Goal: Information Seeking & Learning: Learn about a topic

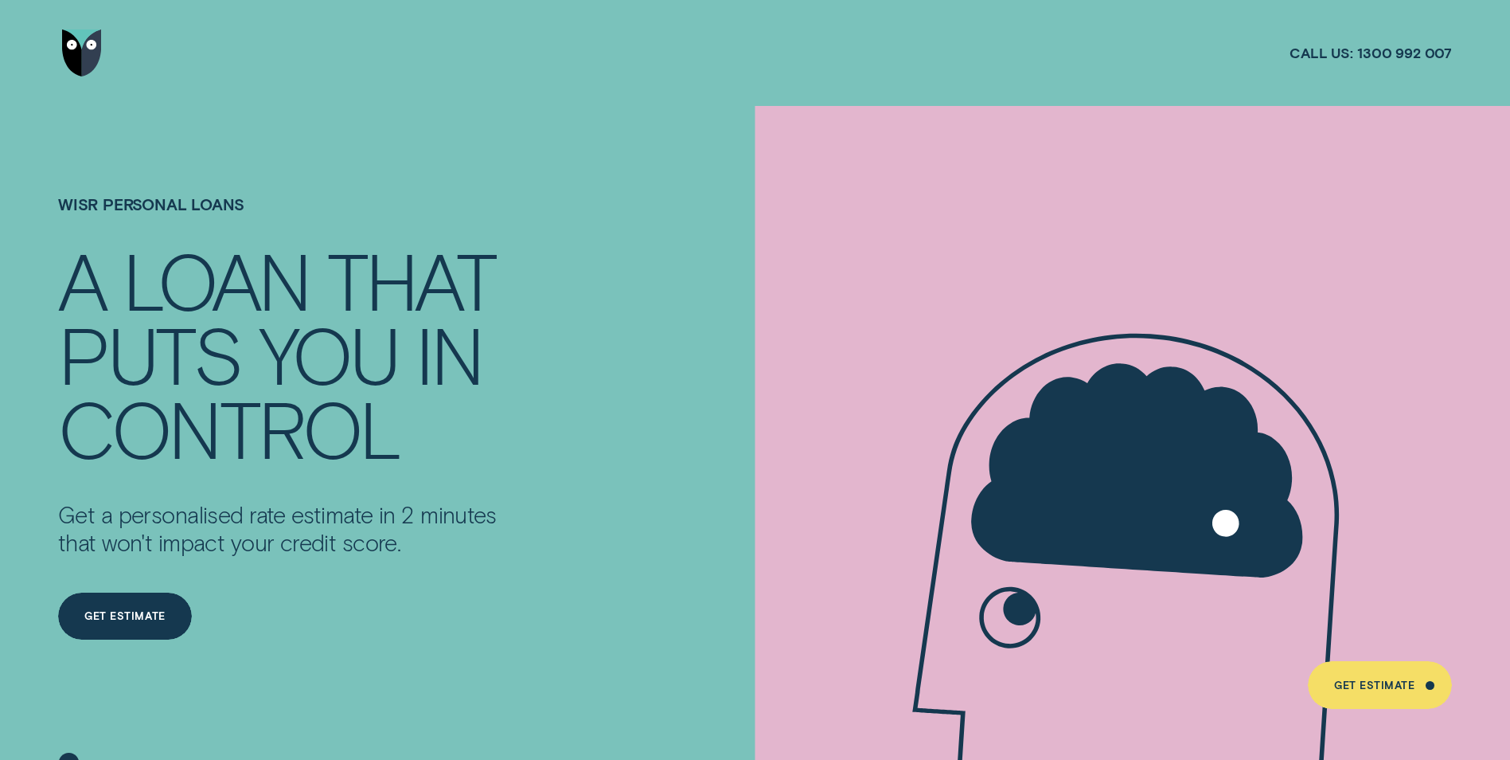
click at [77, 49] on img "Go to home page" at bounding box center [82, 53] width 40 height 48
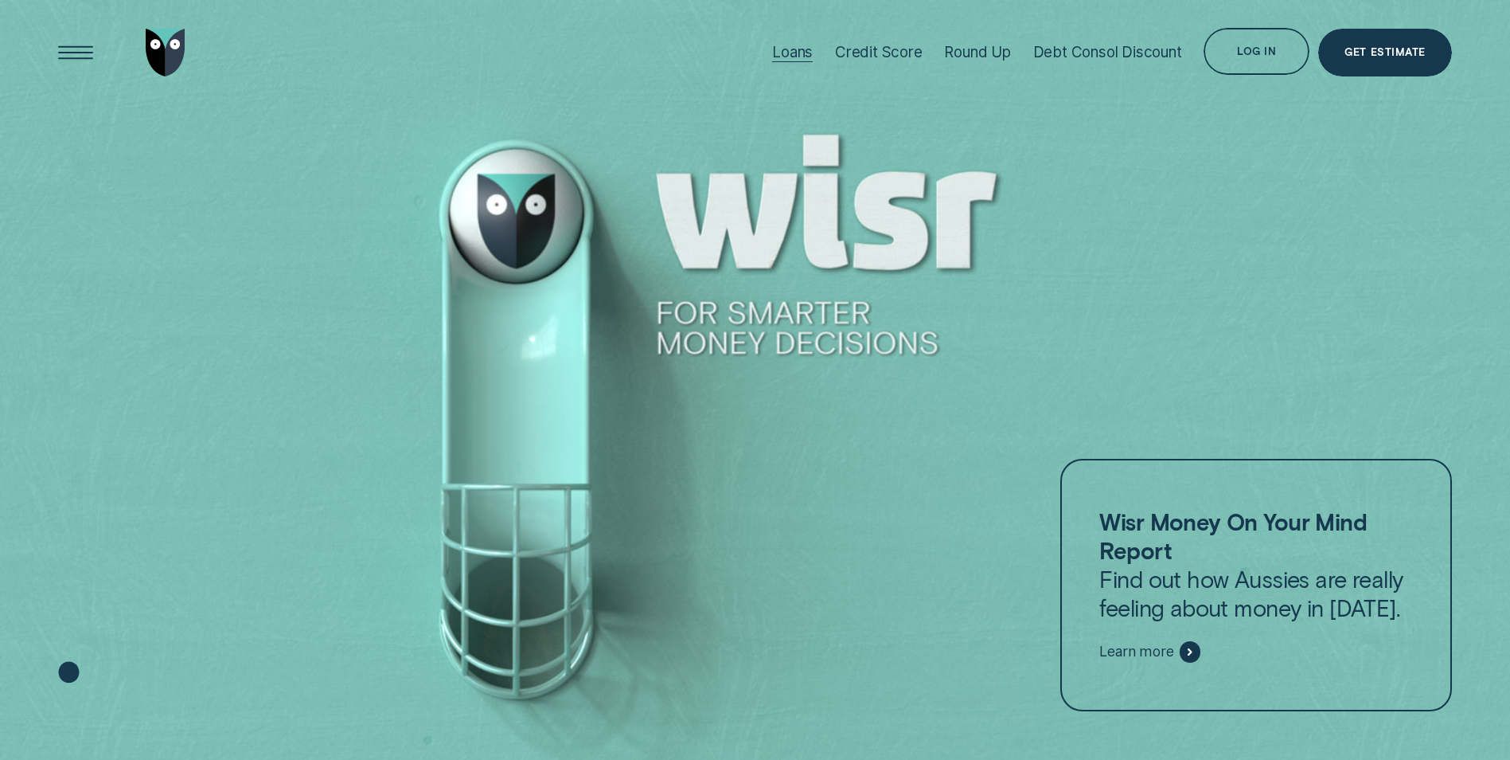
click at [796, 41] on div "Loans" at bounding box center [792, 53] width 41 height 106
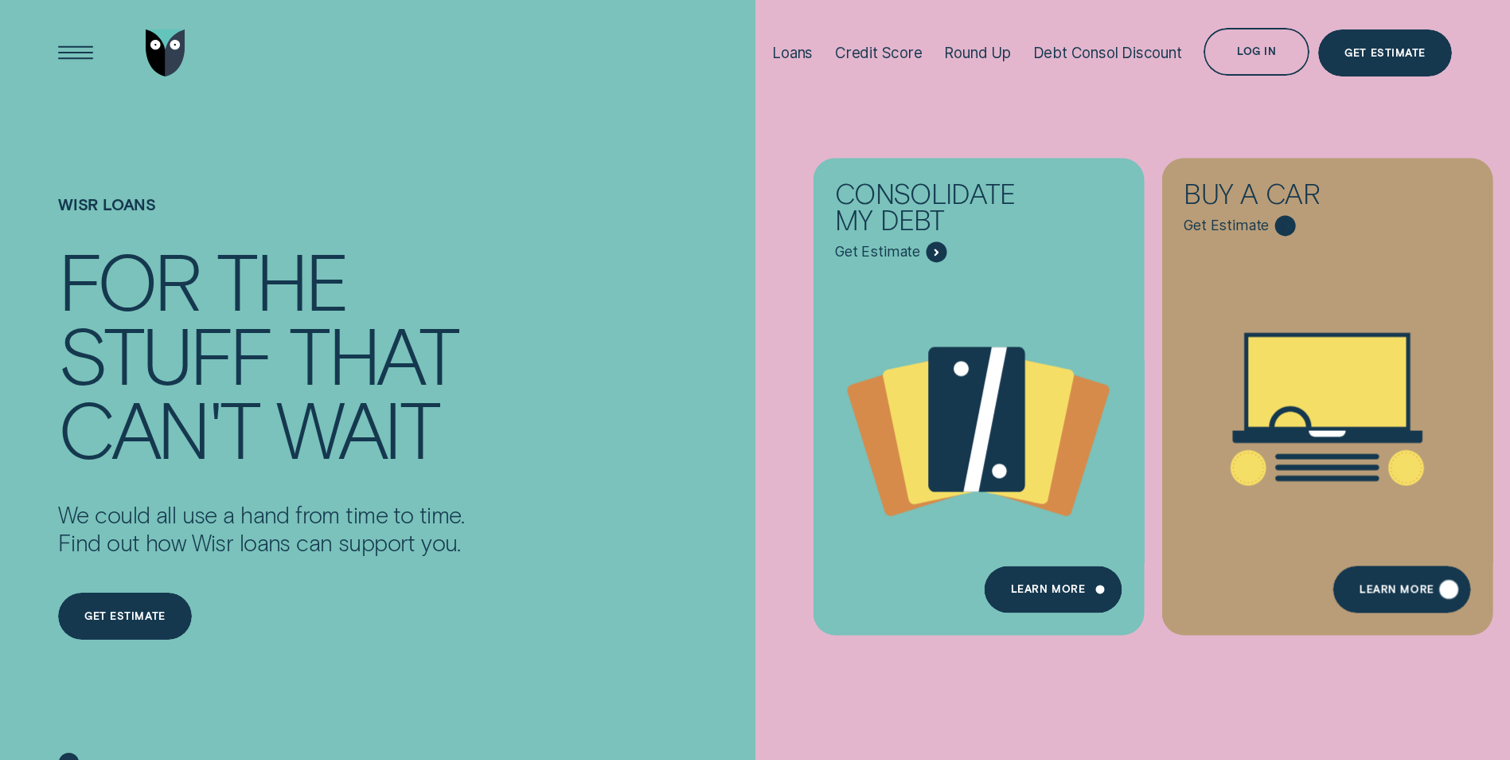
click at [1435, 586] on div "Learn More" at bounding box center [1403, 589] width 138 height 48
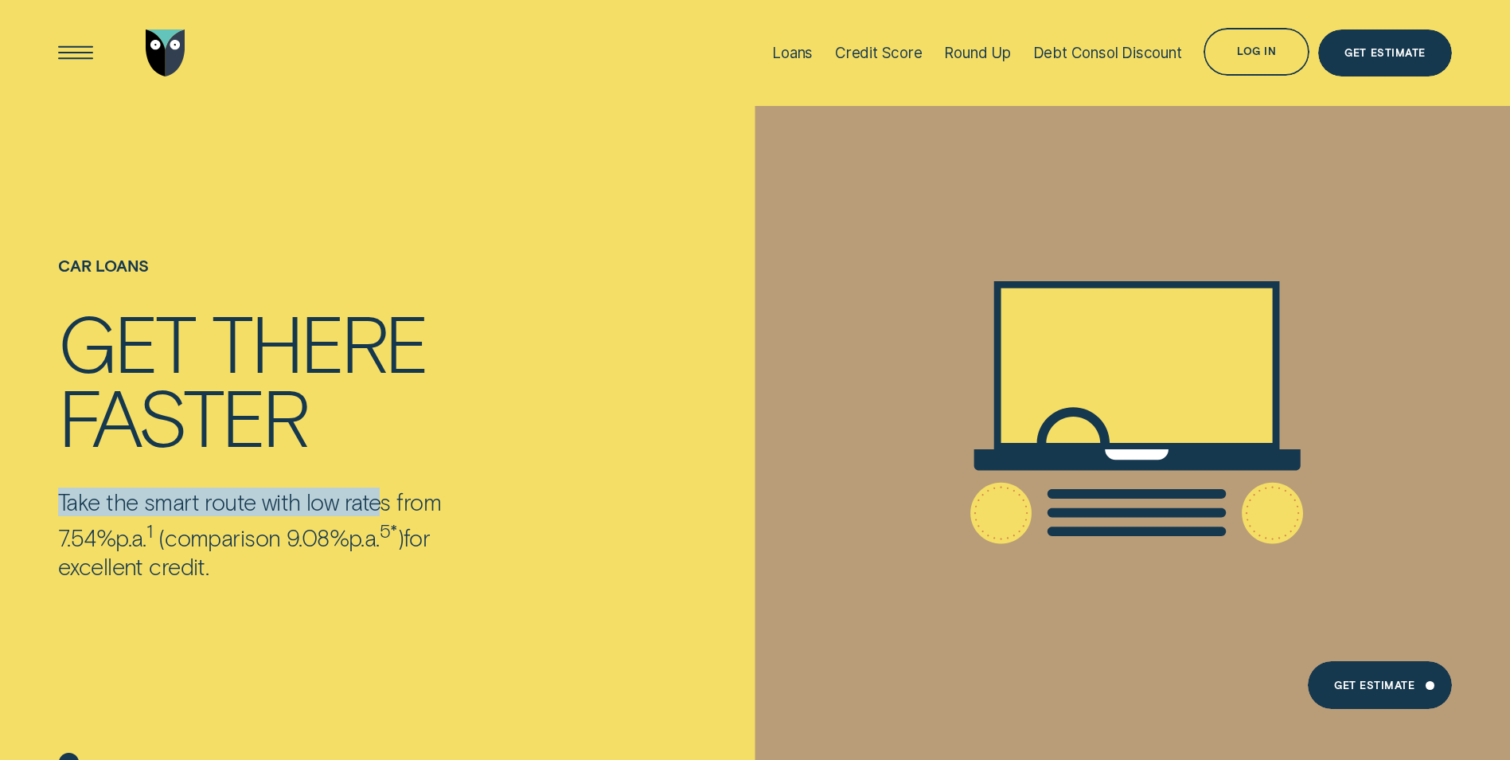
drag, startPoint x: 61, startPoint y: 503, endPoint x: 387, endPoint y: 496, distance: 325.7
click at [387, 496] on p "Take the smart route with low rates from 7.54% p.a. 1 ( comparison 9.08% p.a. 5…" at bounding box center [287, 533] width 458 height 92
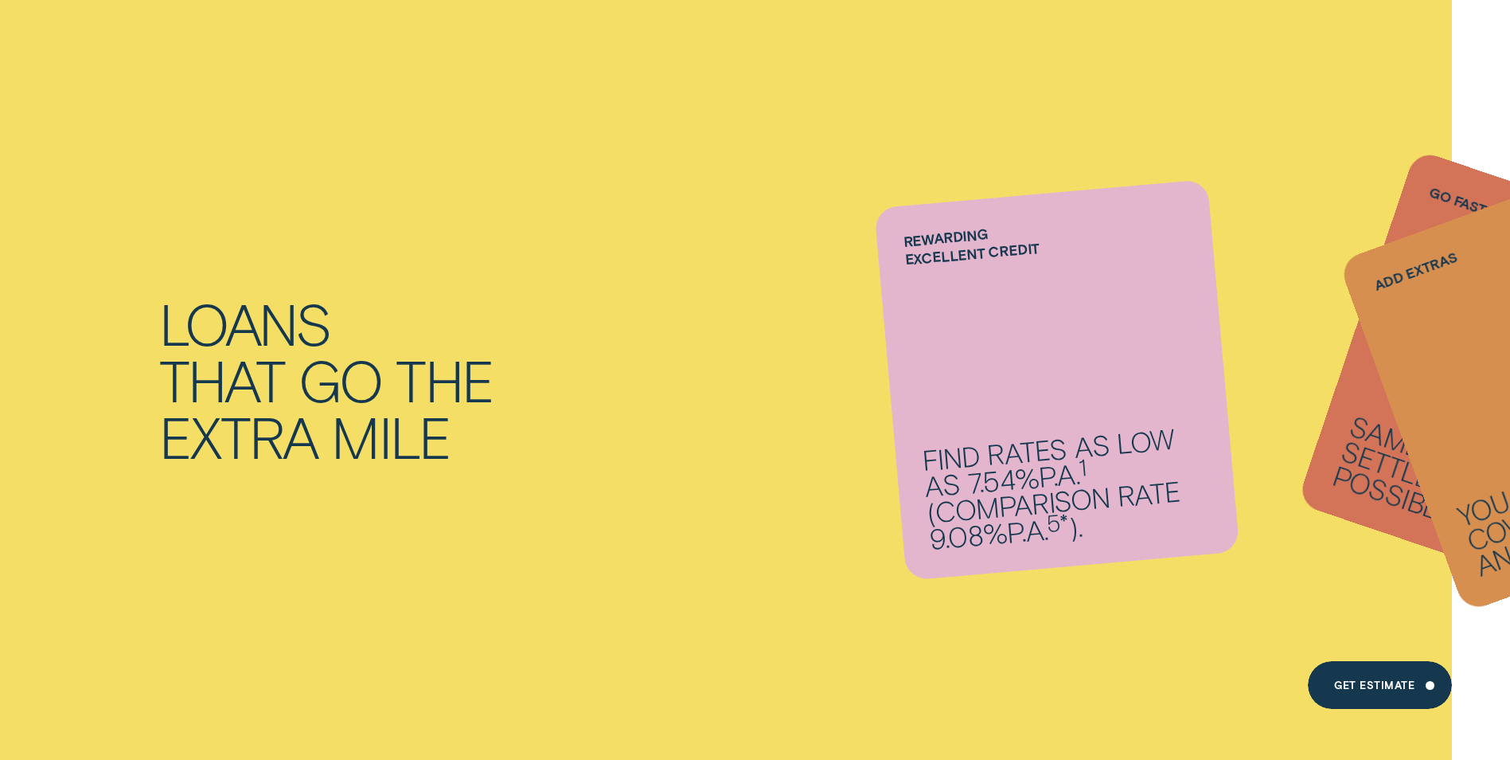
scroll to position [1035, 0]
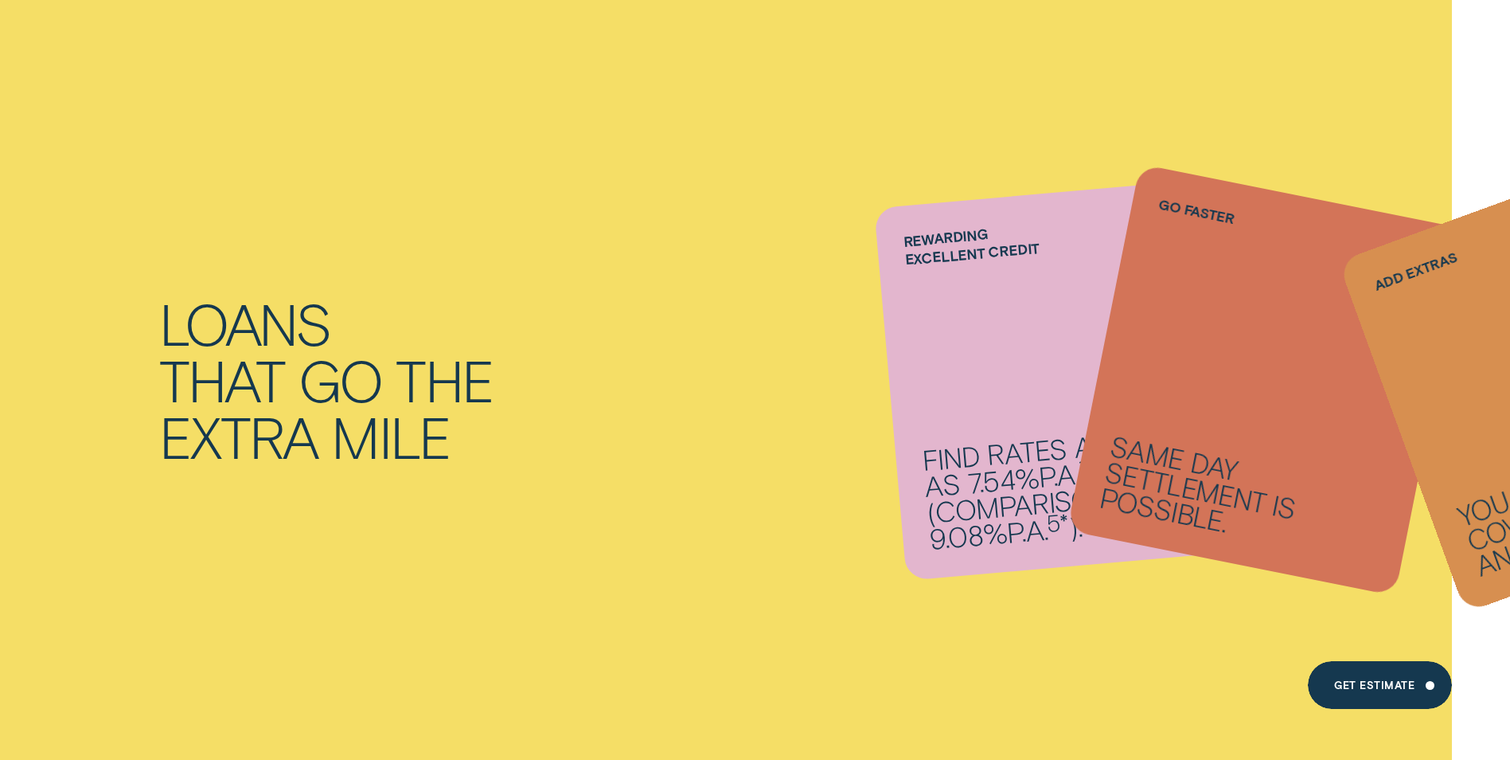
click at [776, 576] on div "Loans that go the extra mile Rewarding excellent credit Find rates as low as 7.…" at bounding box center [755, 379] width 1510 height 793
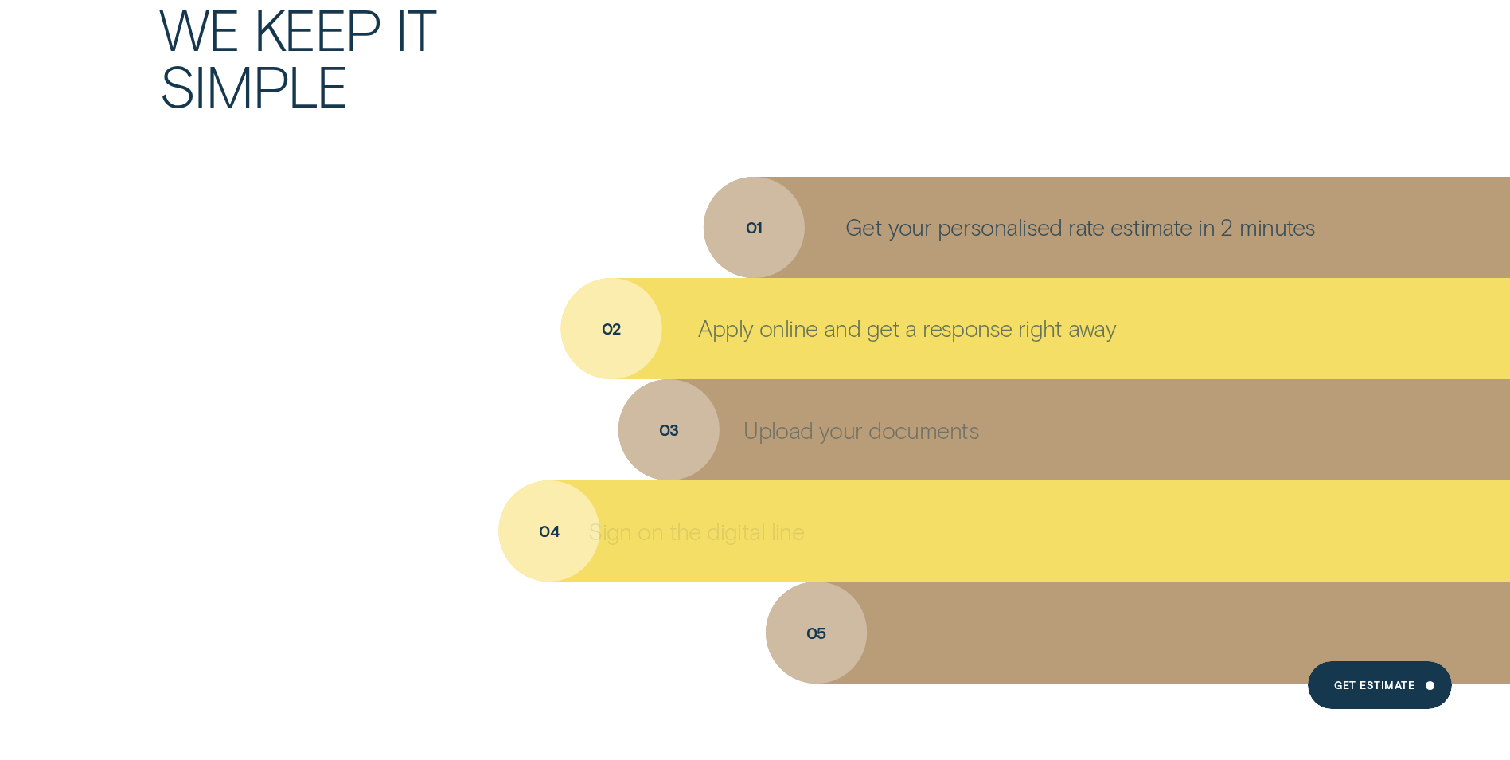
scroll to position [4300, 0]
